Goal: Task Accomplishment & Management: Complete application form

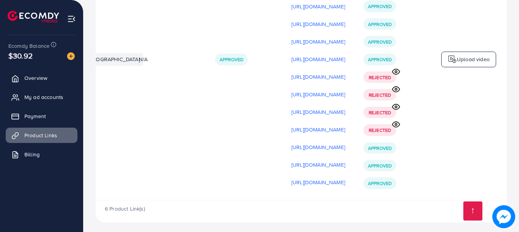
scroll to position [698, 0]
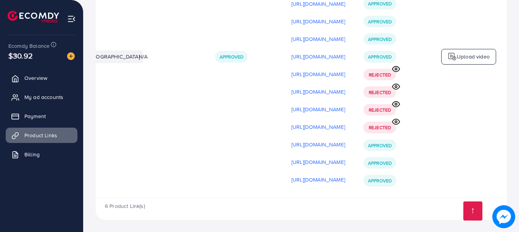
click at [471, 52] on p "Upload video" at bounding box center [473, 56] width 33 height 9
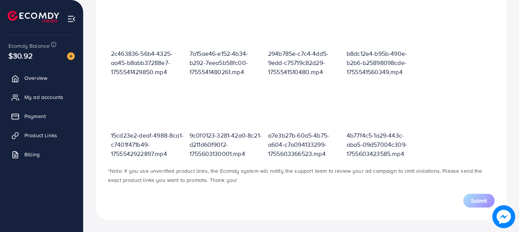
scroll to position [274, 0]
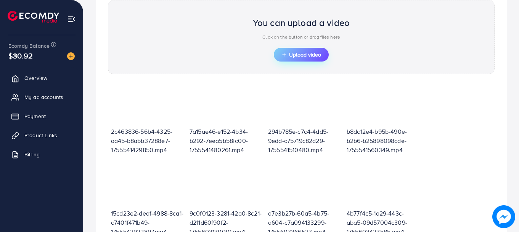
click at [300, 54] on span "Upload video" at bounding box center [302, 54] width 40 height 5
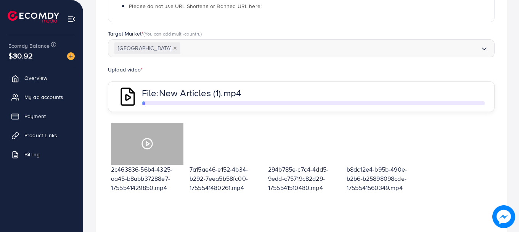
scroll to position [196, 0]
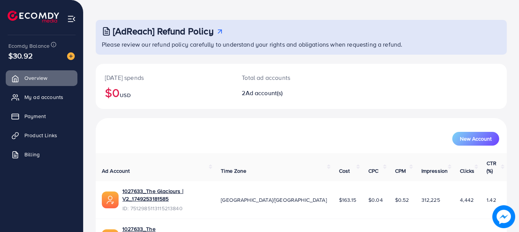
scroll to position [61, 0]
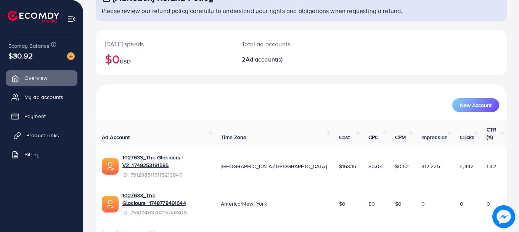
click at [39, 132] on span "Product Links" at bounding box center [42, 135] width 33 height 8
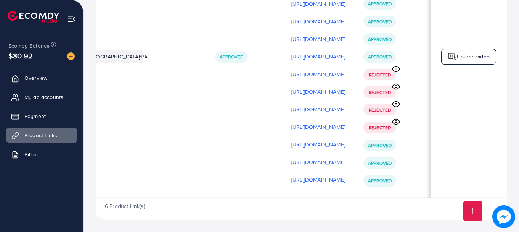
scroll to position [0, 193]
click at [450, 61] on div "Upload video" at bounding box center [469, 57] width 55 height 16
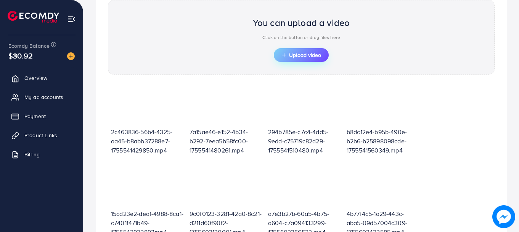
click at [301, 50] on button "Upload video" at bounding box center [301, 55] width 55 height 14
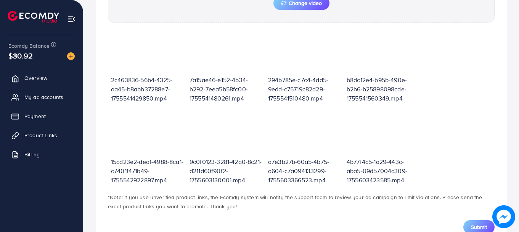
scroll to position [366, 0]
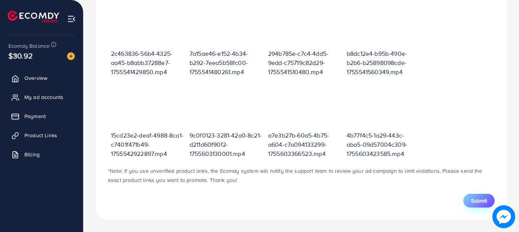
click at [474, 203] on span "Submit" at bounding box center [479, 201] width 16 height 8
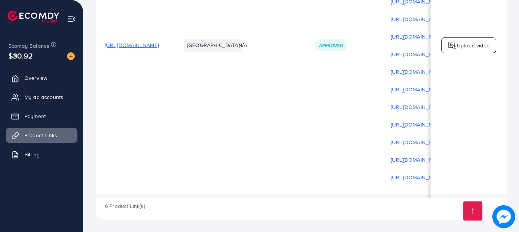
scroll to position [716, 0]
click at [382, 162] on td "Approved" at bounding box center [344, 45] width 76 height 298
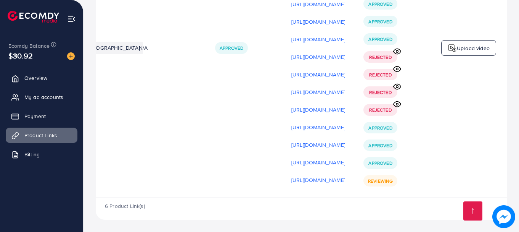
scroll to position [0, 193]
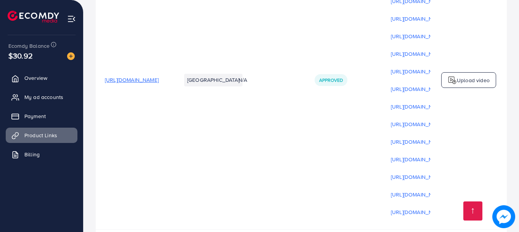
scroll to position [716, 0]
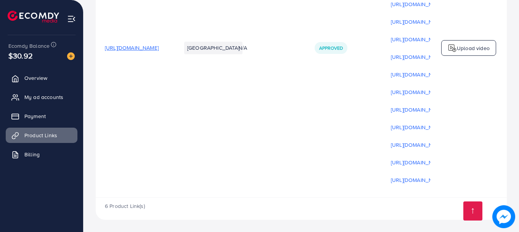
click at [306, 142] on td "N/A" at bounding box center [267, 48] width 76 height 298
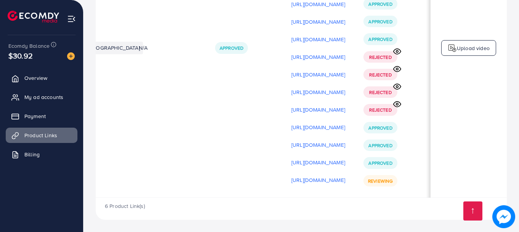
scroll to position [0, 193]
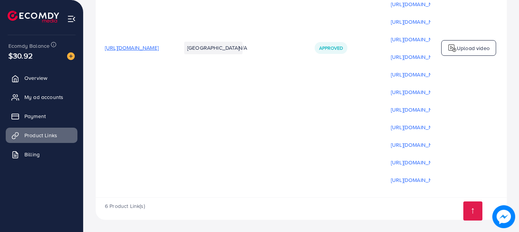
scroll to position [716, 0]
click at [229, 146] on td "[GEOGRAPHIC_DATA]" at bounding box center [200, 48] width 57 height 298
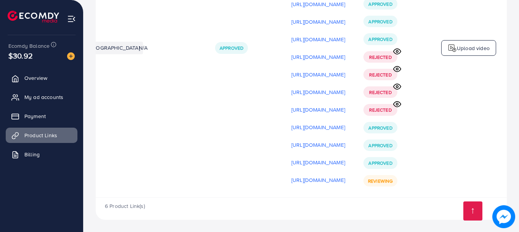
scroll to position [0, 193]
